Goal: Task Accomplishment & Management: Manage account settings

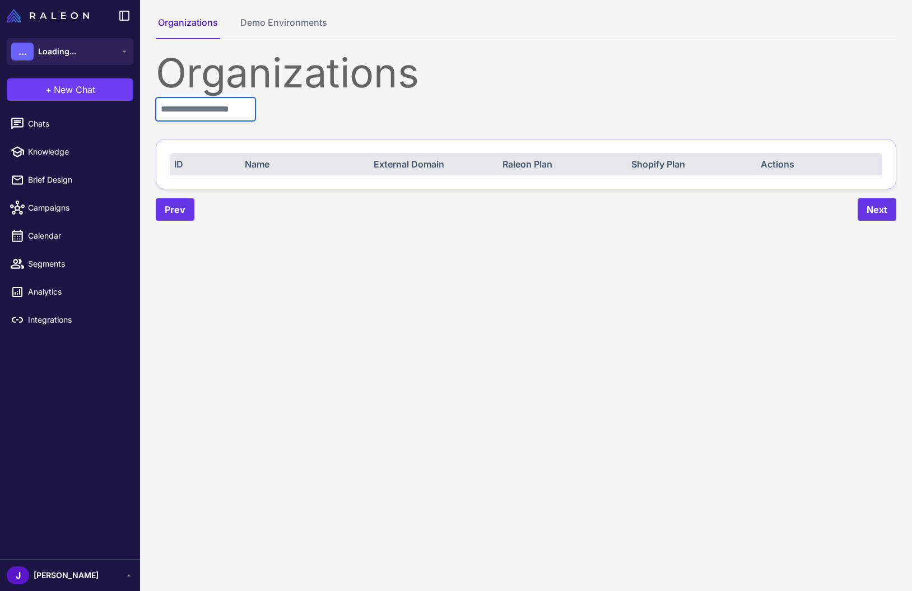
click at [217, 108] on input "text" at bounding box center [206, 109] width 100 height 24
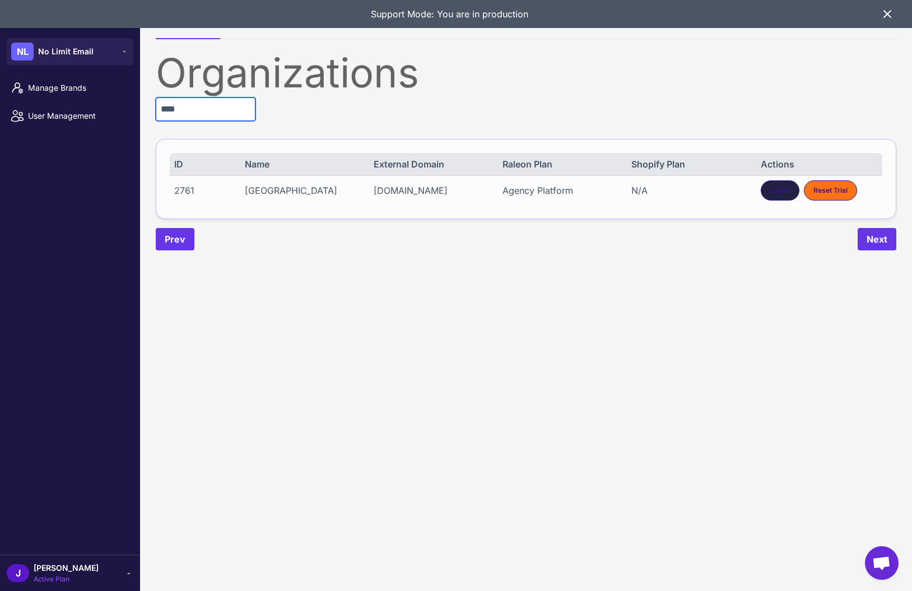
type input "****"
click at [765, 184] on div "Log In" at bounding box center [780, 190] width 39 height 20
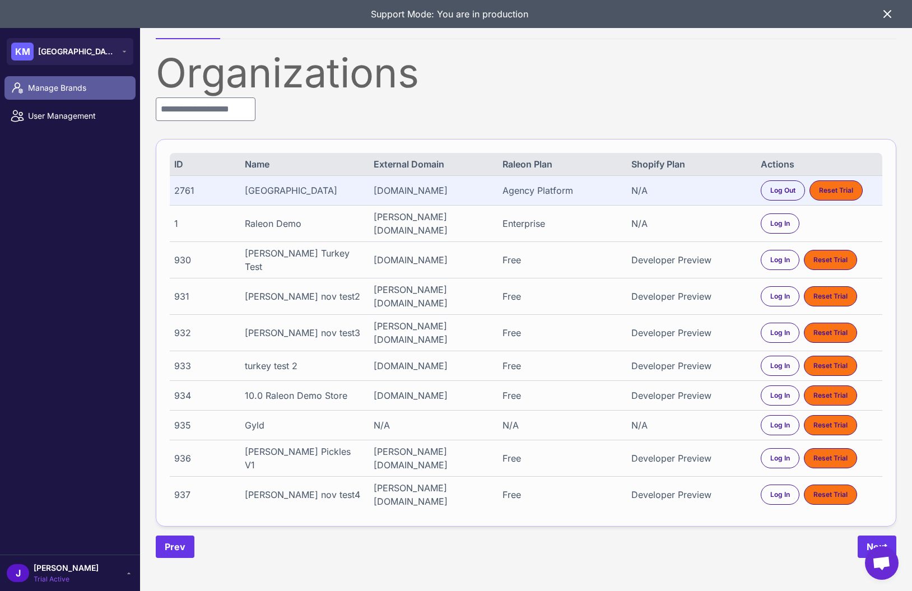
click at [59, 90] on span "Manage Brands" at bounding box center [77, 88] width 99 height 12
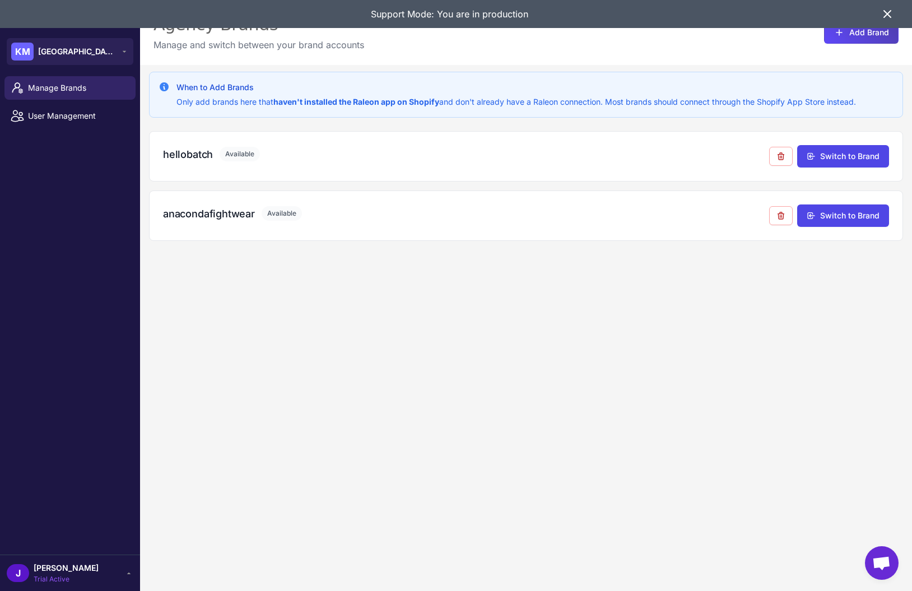
click at [885, 12] on icon at bounding box center [887, 14] width 7 height 7
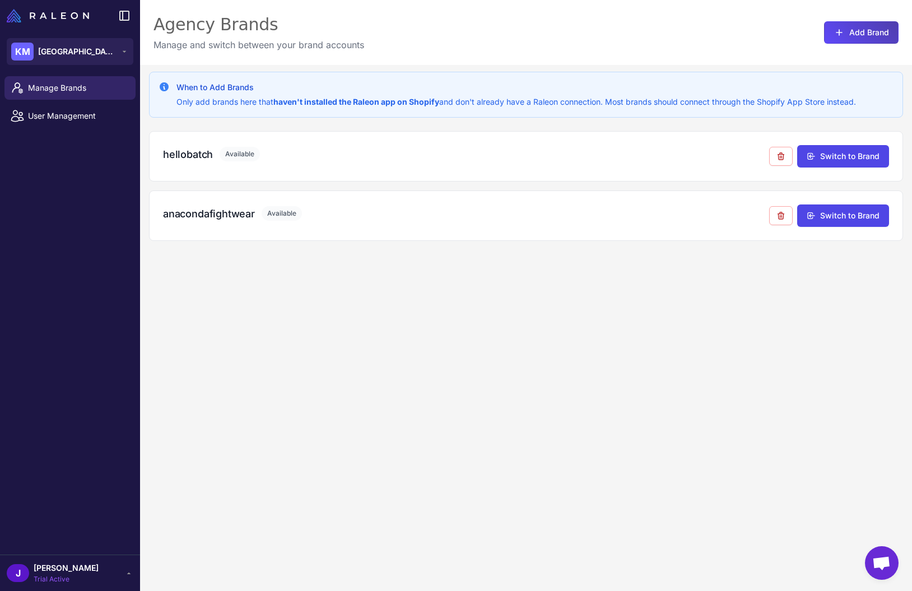
click at [339, 295] on div "When to Add Brands Only add brands here that haven't installed the Raleon app o…" at bounding box center [526, 360] width 772 height 591
click at [53, 50] on span "Kensington Media House" at bounding box center [77, 51] width 78 height 12
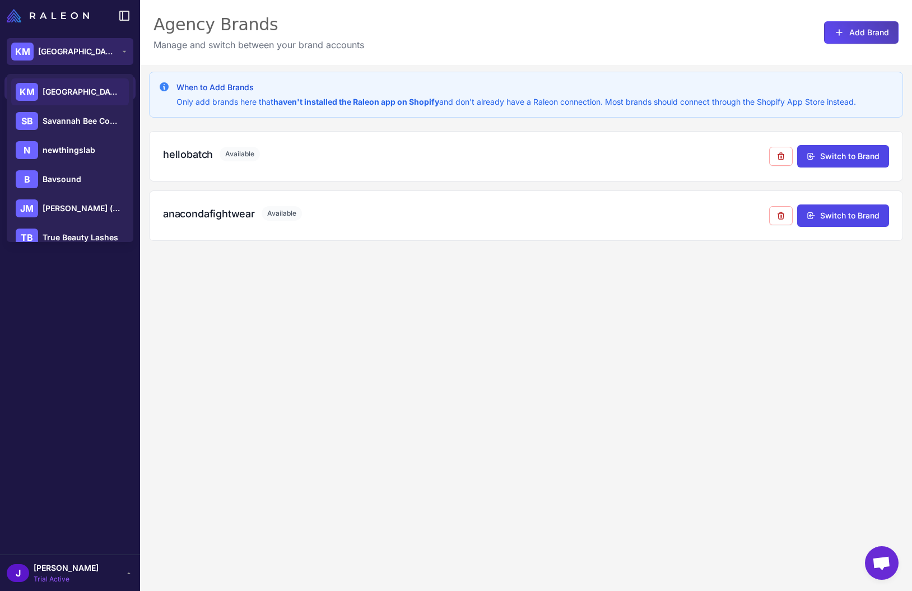
click at [62, 52] on span "Kensington Media House" at bounding box center [77, 51] width 78 height 12
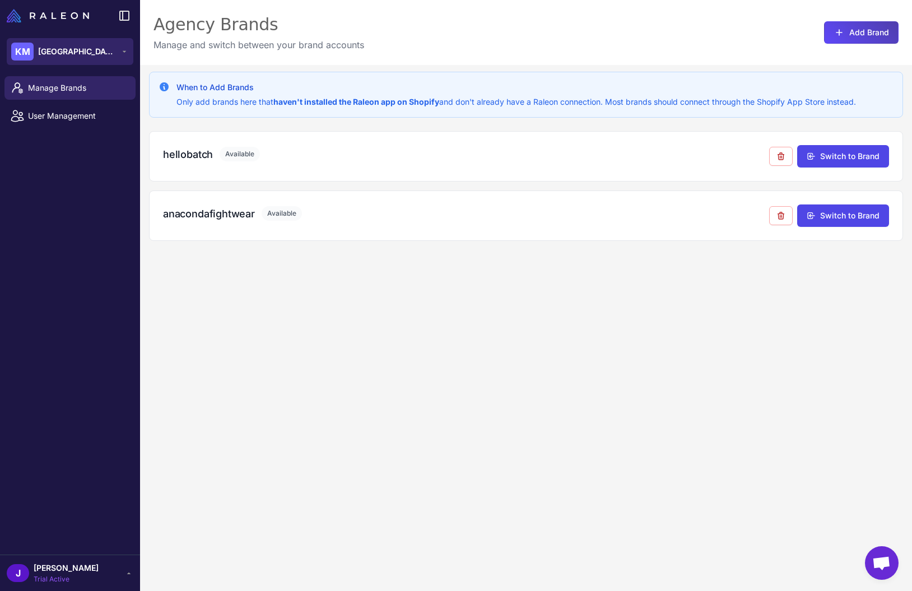
click at [51, 51] on span "Kensington Media House" at bounding box center [77, 51] width 78 height 12
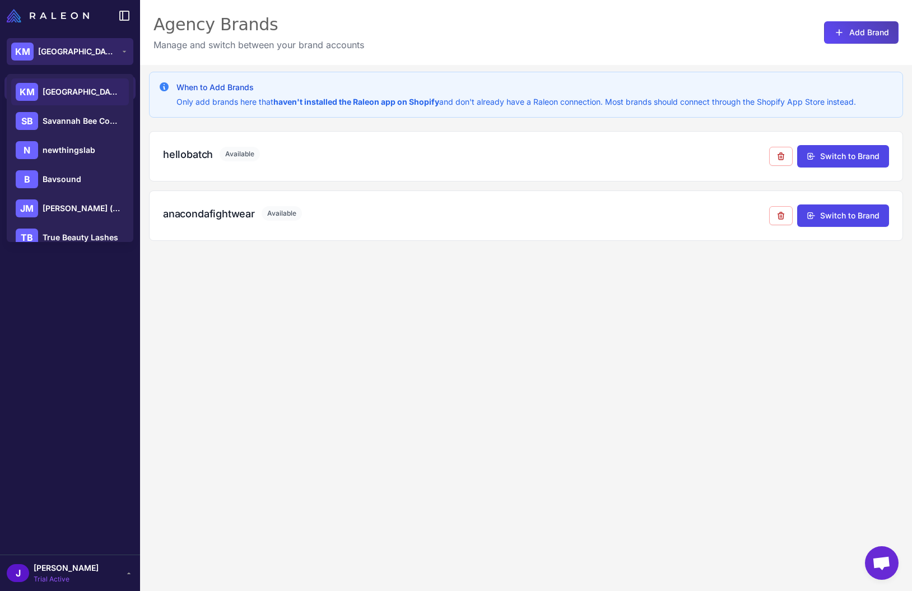
click at [53, 54] on span "Kensington Media House" at bounding box center [77, 51] width 78 height 12
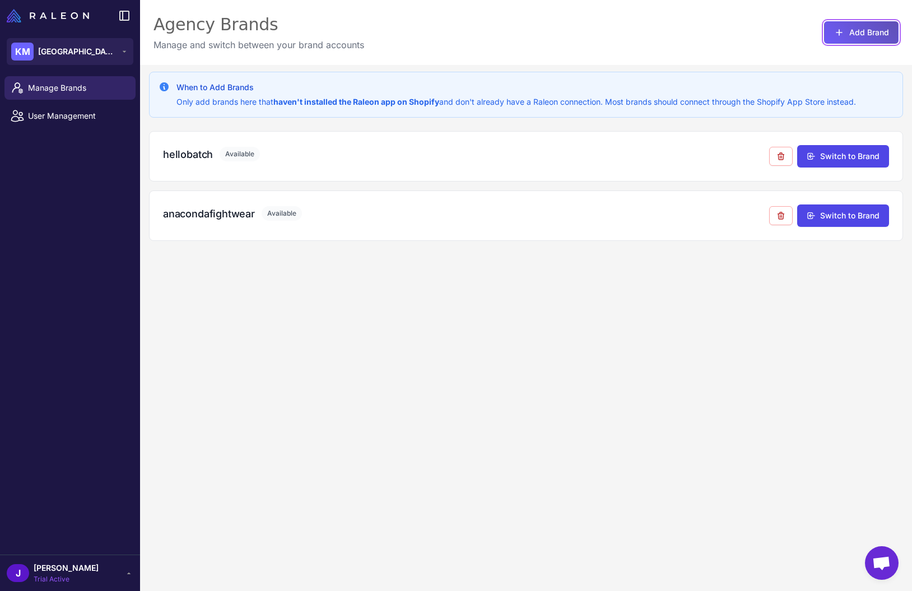
click at [871, 31] on button "Add Brand" at bounding box center [861, 32] width 75 height 22
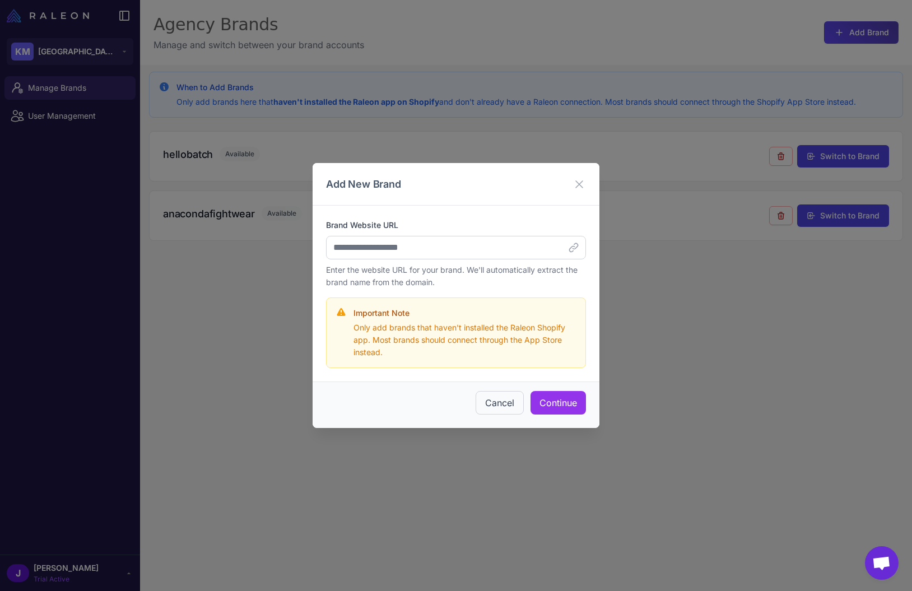
click at [460, 404] on div "Cancel Continue" at bounding box center [456, 404] width 287 height 46
click at [492, 412] on button "Cancel" at bounding box center [500, 403] width 48 height 24
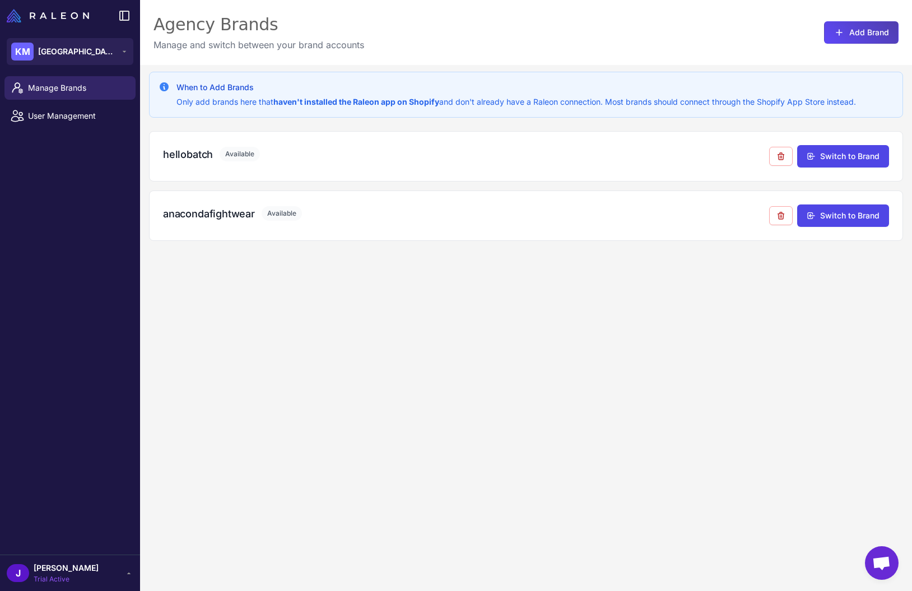
click at [247, 354] on div "When to Add Brands Only add brands here that haven't installed the Raleon app o…" at bounding box center [526, 360] width 772 height 591
click at [58, 111] on span "User Management" at bounding box center [77, 116] width 99 height 12
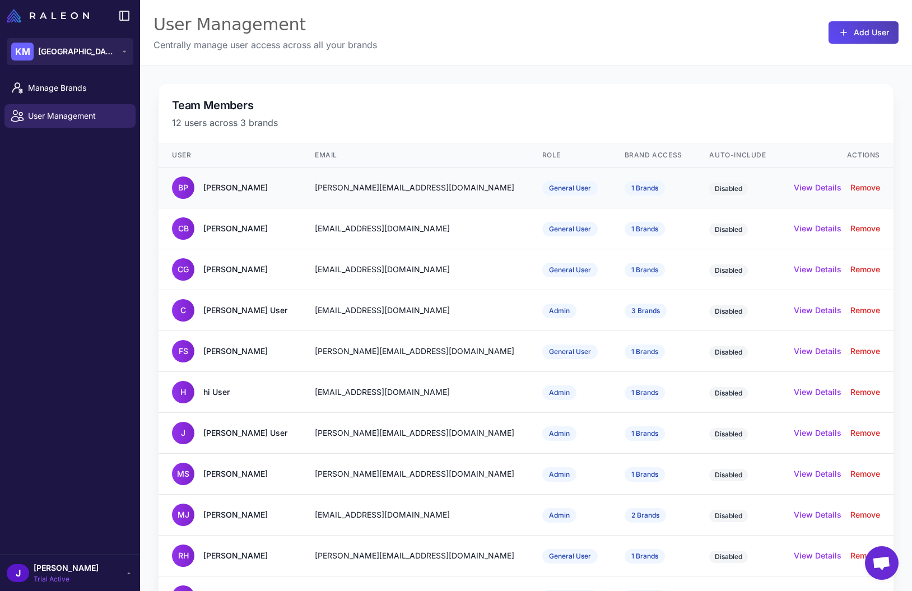
click at [235, 189] on div "Berke Pehlivan" at bounding box center [235, 188] width 64 height 12
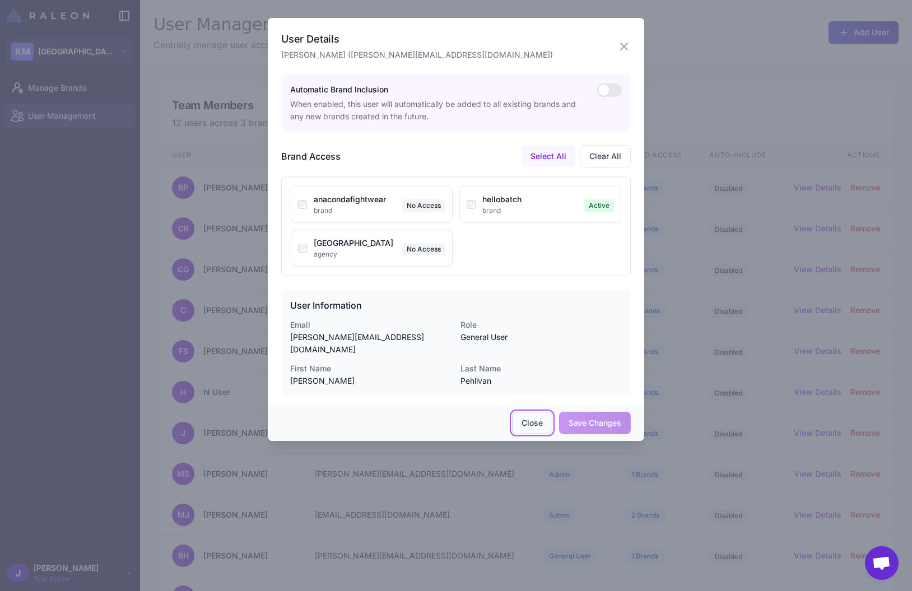
click at [525, 425] on button "Close" at bounding box center [532, 423] width 40 height 22
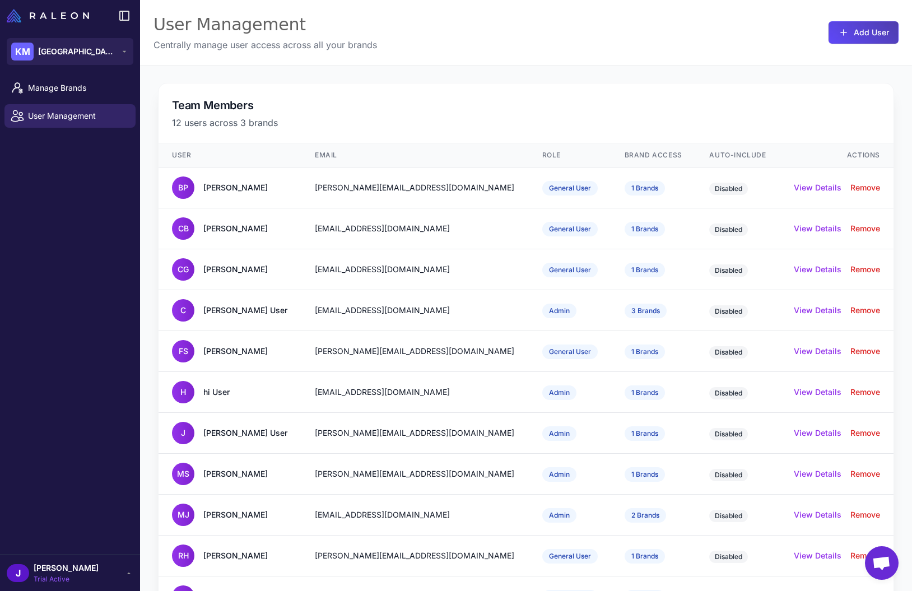
click at [479, 109] on h2 "Team Members" at bounding box center [526, 105] width 708 height 17
drag, startPoint x: 83, startPoint y: 238, endPoint x: 109, endPoint y: 342, distance: 107.2
click at [83, 238] on div "Manage Brands User Management" at bounding box center [70, 313] width 140 height 483
click at [294, 67] on div "Team Members 12 users across 3 brands User Email Role Brand Access Auto-Include…" at bounding box center [526, 370] width 772 height 611
click at [365, 54] on div "User Management Centrally manage user access across all your brands Add User" at bounding box center [526, 32] width 772 height 65
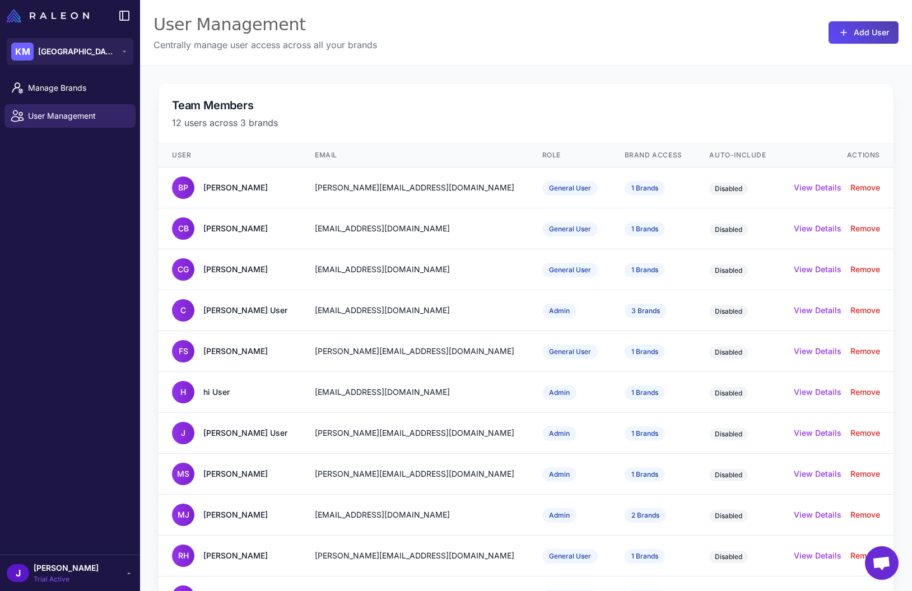
click at [365, 54] on div "User Management Centrally manage user access across all your brands Add User" at bounding box center [526, 32] width 772 height 65
click at [370, 38] on p "Centrally manage user access across all your brands" at bounding box center [265, 44] width 224 height 13
click at [68, 85] on span "Manage Brands" at bounding box center [77, 88] width 99 height 12
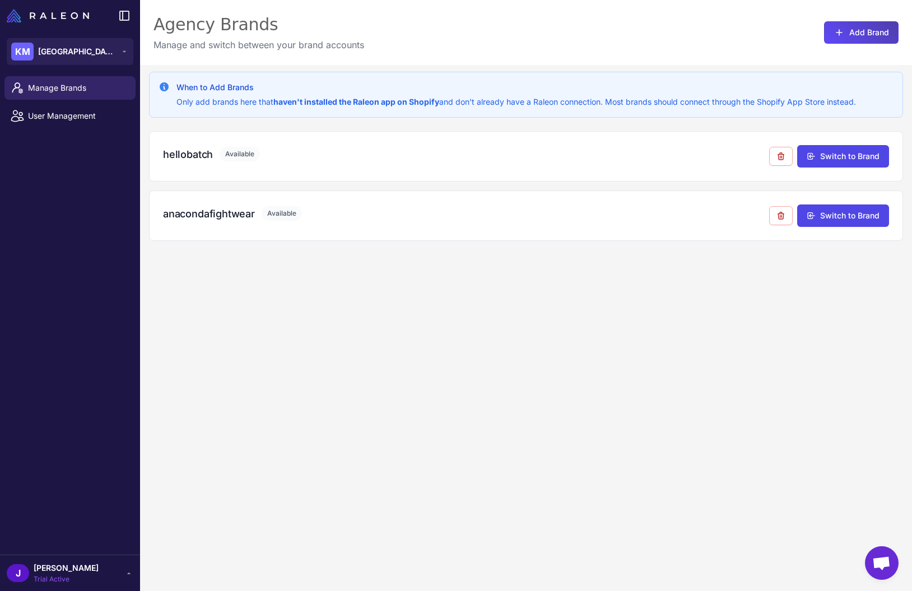
click at [339, 360] on div "When to Add Brands Only add brands here that haven't installed the Raleon app o…" at bounding box center [526, 360] width 772 height 591
click at [214, 224] on div "anacondafightwear Available" at bounding box center [466, 216] width 606 height 20
